Goal: Obtain resource: Download file/media

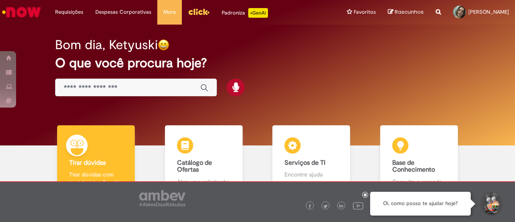
click at [417, 10] on span "Rascunhos" at bounding box center [408, 12] width 29 height 8
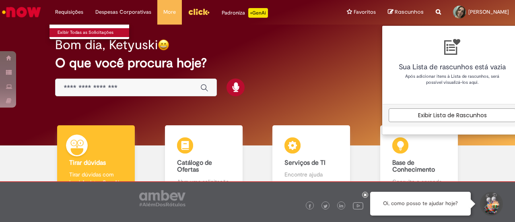
click at [68, 33] on link "Exibir Todas as Solicitações" at bounding box center [93, 32] width 88 height 9
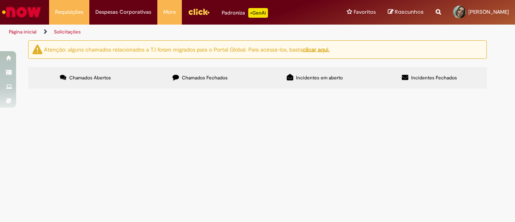
click at [211, 78] on span "Chamados Fechados" at bounding box center [205, 77] width 46 height 6
click at [0, 0] on button at bounding box center [0, 0] width 0 height 0
click at [0, 0] on span "Clientes Especiais EG e [GEOGRAPHIC_DATA]" at bounding box center [0, 0] width 0 height 0
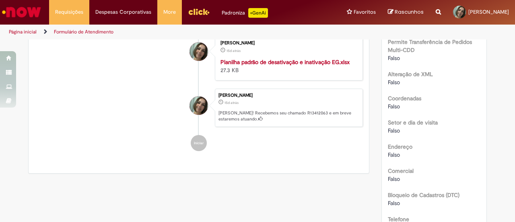
scroll to position [581, 0]
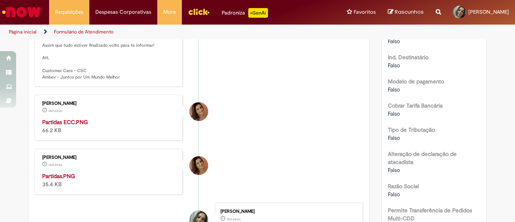
scroll to position [407, 0]
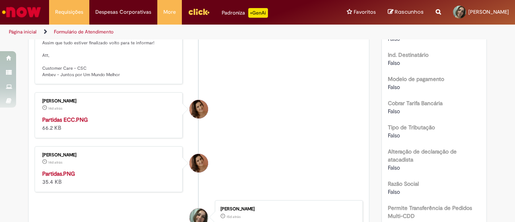
click at [138, 115] on img "Histórico de tíquete" at bounding box center [109, 115] width 134 height 0
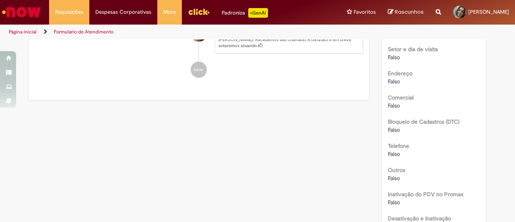
scroll to position [649, 0]
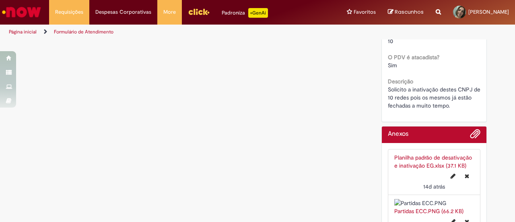
scroll to position [977, 0]
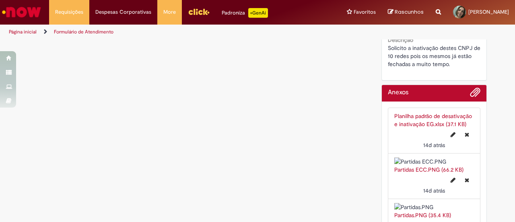
click at [439, 129] on div "14d atrás 14 dias atrás" at bounding box center [434, 138] width 80 height 21
click at [459, 118] on link "Planilha padrão de desativação e inativação EG.xlsx (37.1 KB)" at bounding box center [433, 119] width 78 height 15
